Goal: Task Accomplishment & Management: Manage account settings

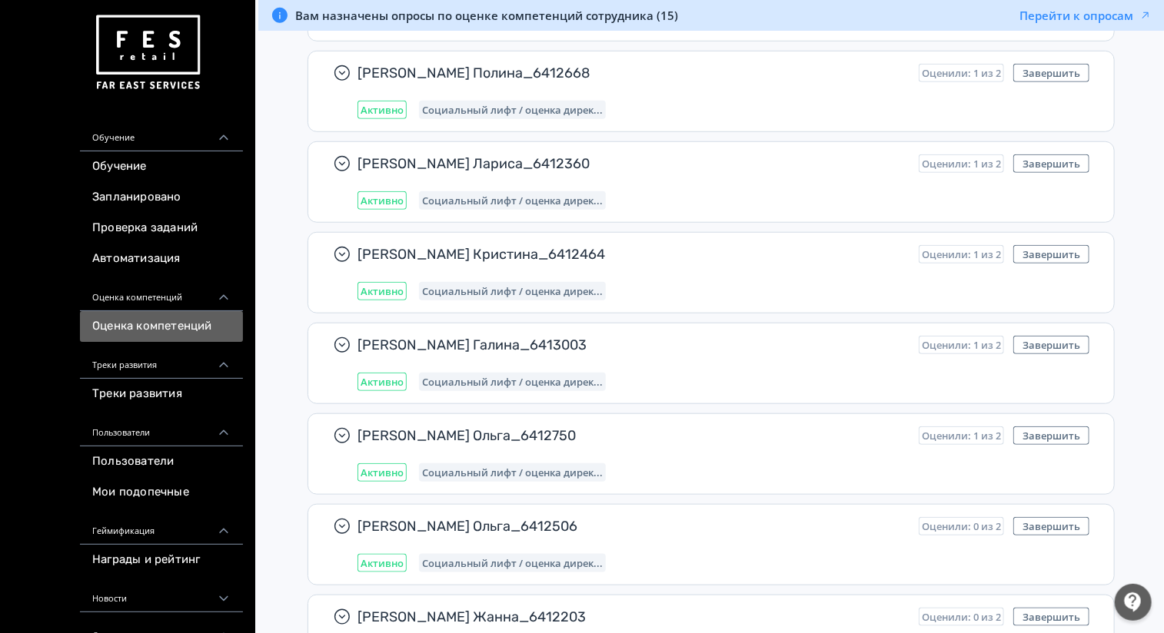
scroll to position [541, 0]
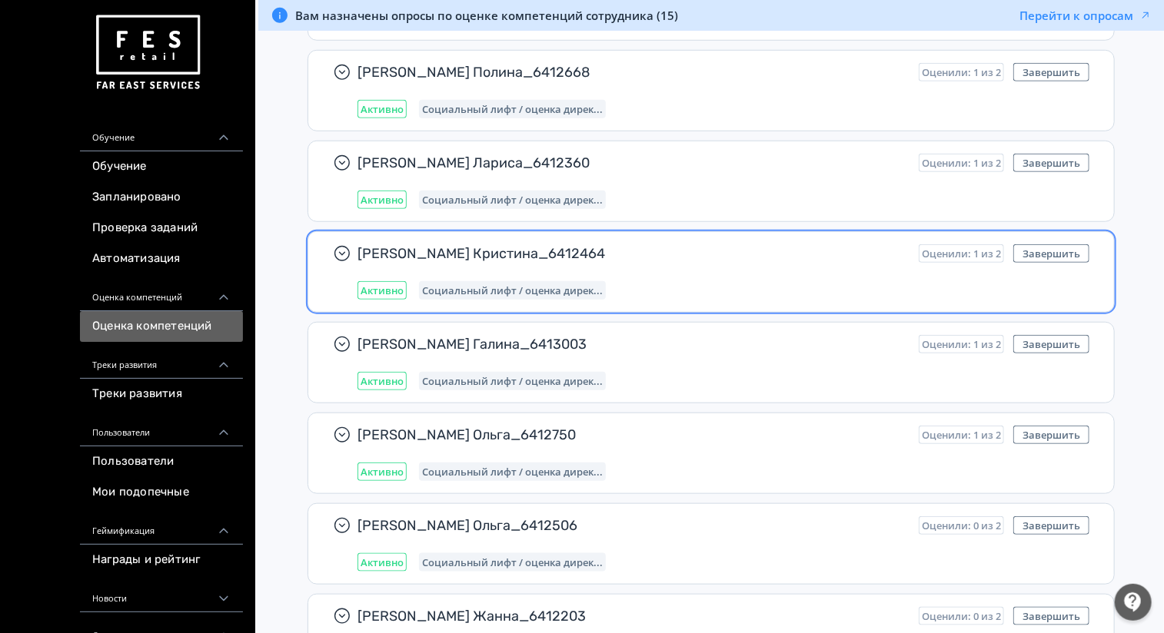
click at [788, 272] on div "[PERSON_NAME] Кристина_6412464 Оценили: 1 из 2 Завершить Активно Социальный лиф…" at bounding box center [723, 271] width 732 height 55
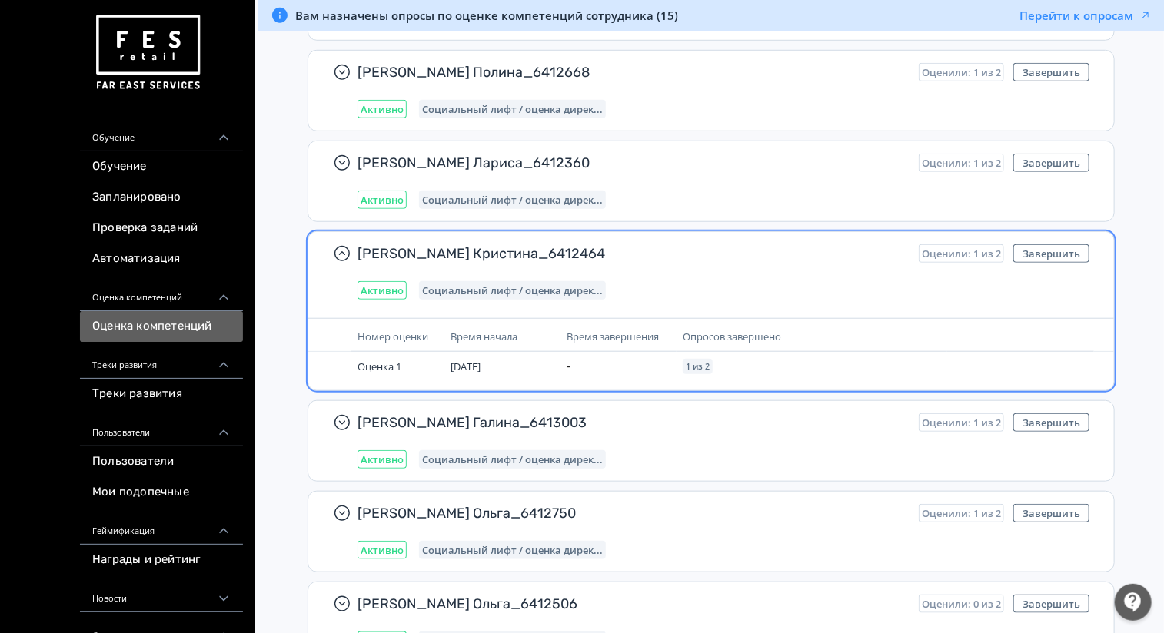
click at [971, 257] on span "Оценили: 1 из 2" at bounding box center [961, 254] width 79 height 12
click at [387, 287] on span "Активно" at bounding box center [382, 290] width 43 height 12
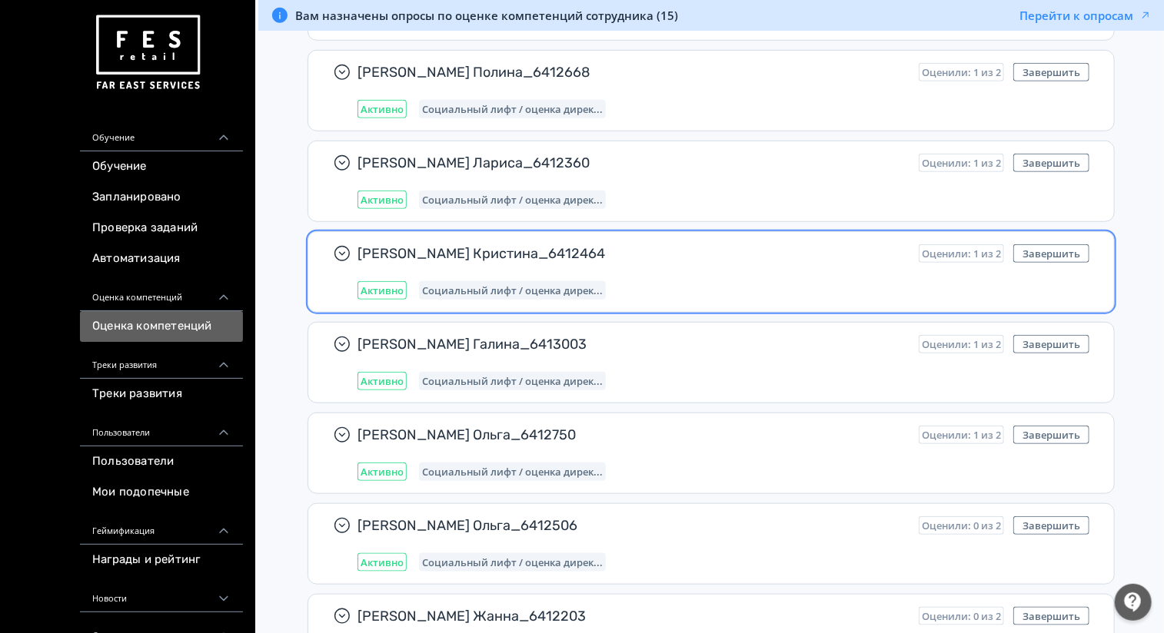
click at [387, 287] on span "Активно" at bounding box center [382, 290] width 43 height 12
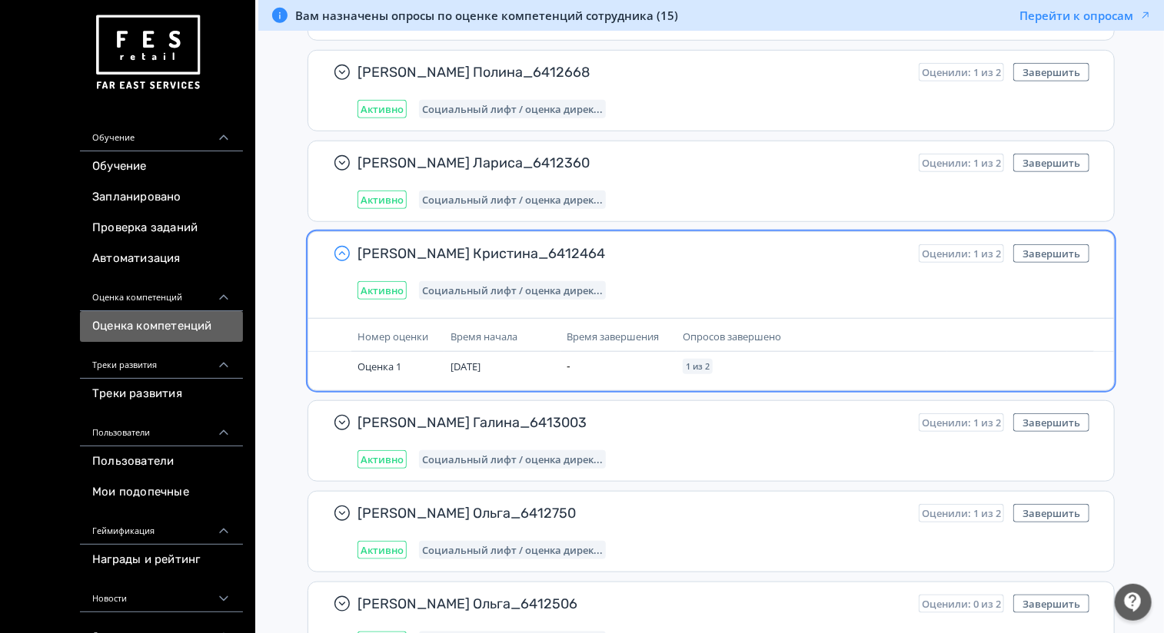
click at [338, 254] on icon "button" at bounding box center [342, 253] width 18 height 18
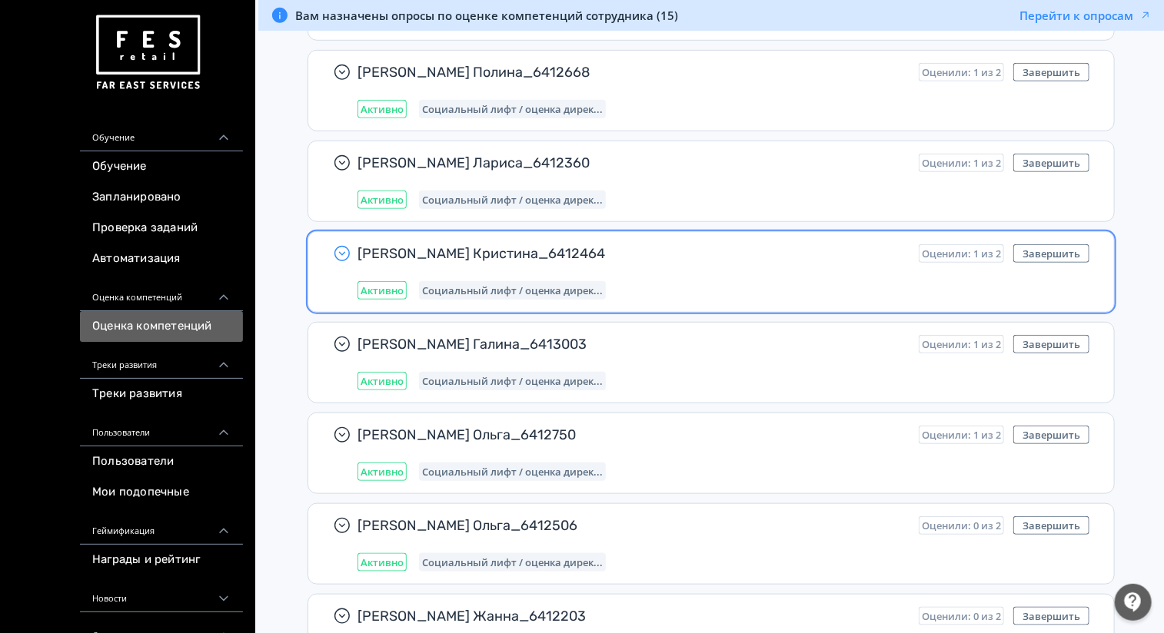
click at [338, 254] on icon "button" at bounding box center [342, 253] width 18 height 18
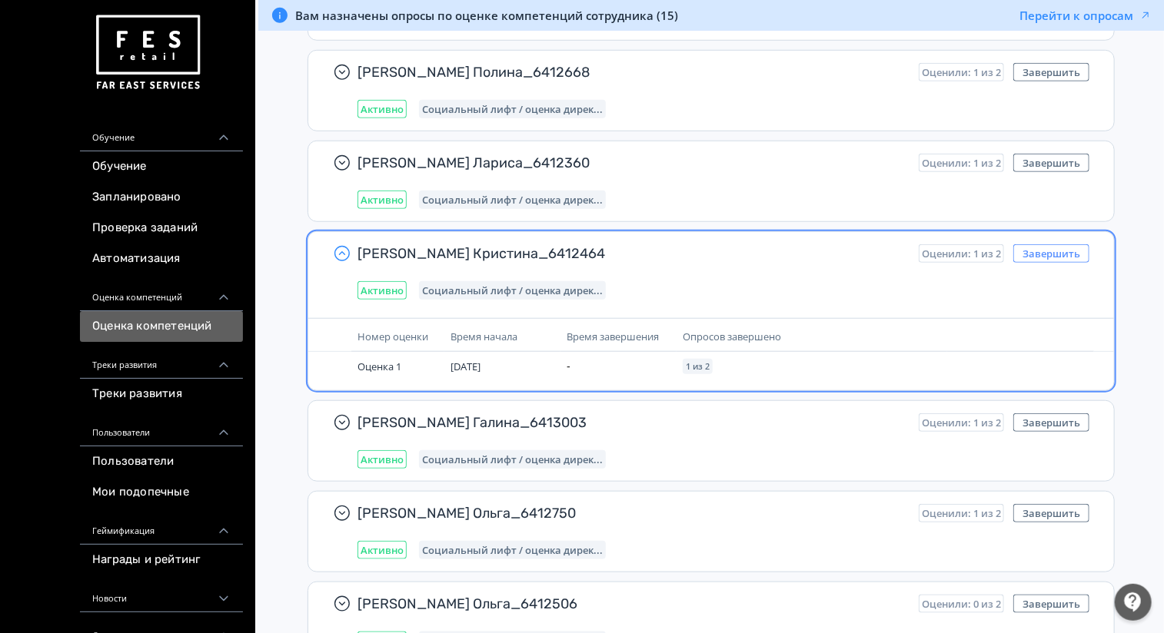
click at [1042, 254] on button "Завершить" at bounding box center [1051, 253] width 76 height 18
click at [1039, 254] on button "Завершить" at bounding box center [1051, 253] width 76 height 18
click at [1049, 251] on button "Завершить" at bounding box center [1051, 253] width 76 height 18
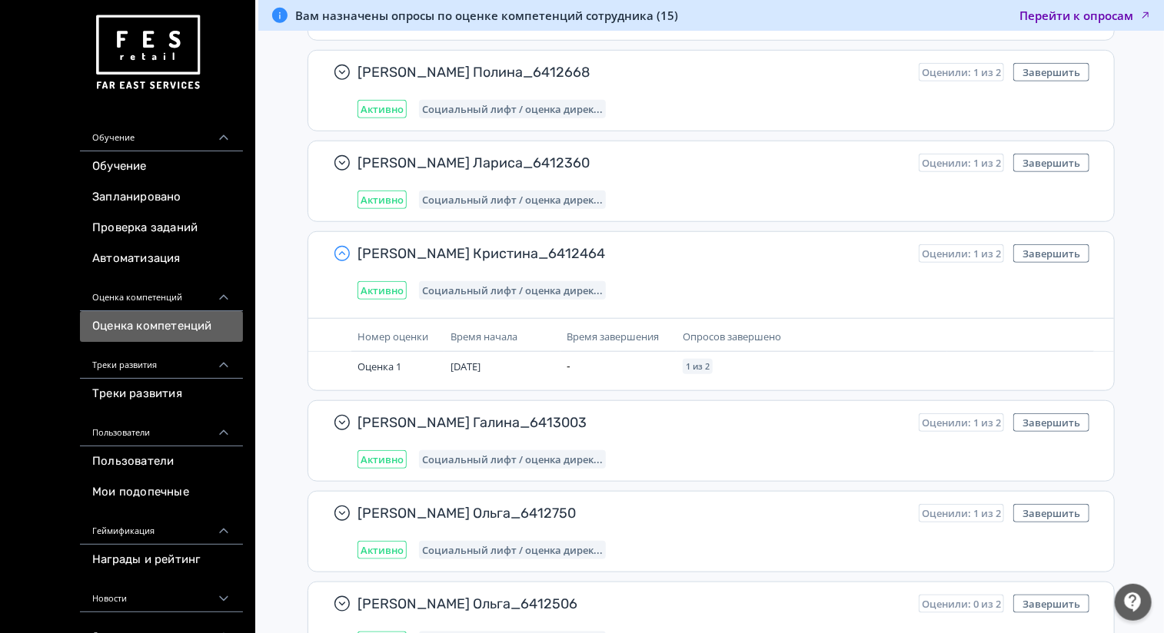
click at [1063, 18] on button "Перейти к опросам" at bounding box center [1085, 15] width 132 height 15
